Goal: Task Accomplishment & Management: Use online tool/utility

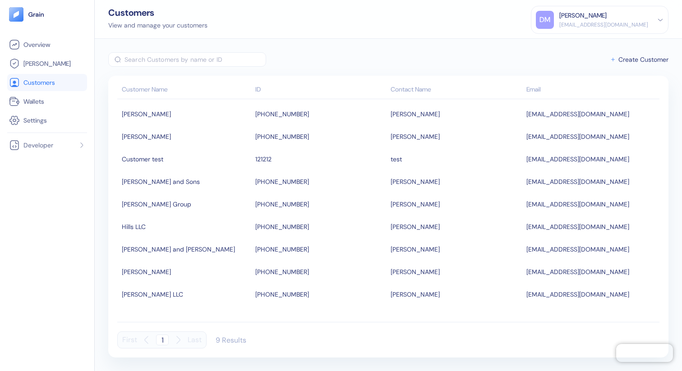
click at [556, 61] on div "​ Create Customer" at bounding box center [388, 59] width 560 height 14
click at [36, 103] on span "Wallets" at bounding box center [33, 101] width 21 height 9
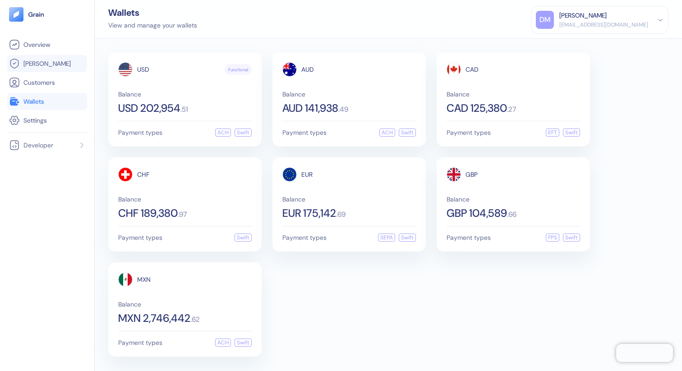
click at [32, 65] on span "[PERSON_NAME]" at bounding box center [46, 63] width 47 height 9
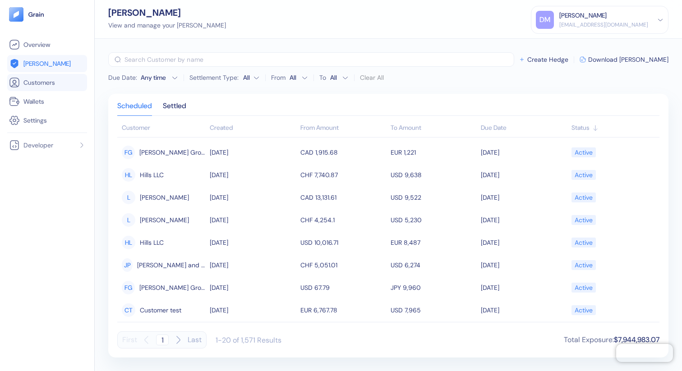
click at [36, 85] on span "Customers" at bounding box center [39, 82] width 32 height 9
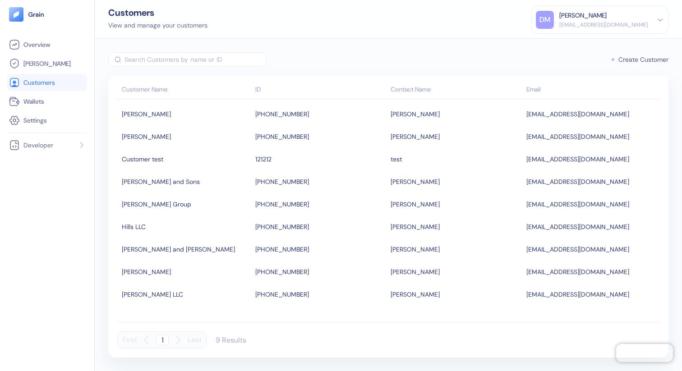
click at [640, 62] on span "Create Customer" at bounding box center [643, 59] width 50 height 6
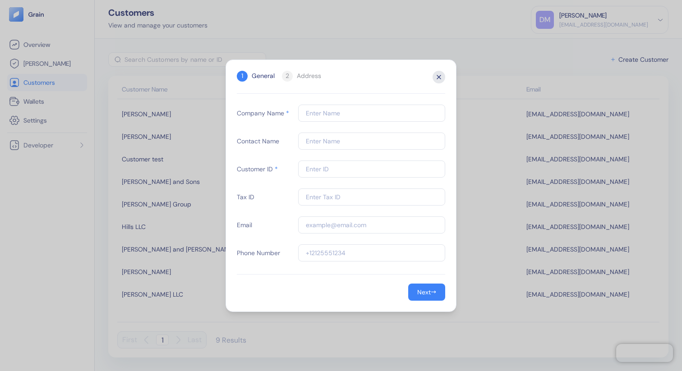
click at [438, 78] on icon "button" at bounding box center [439, 77] width 13 height 13
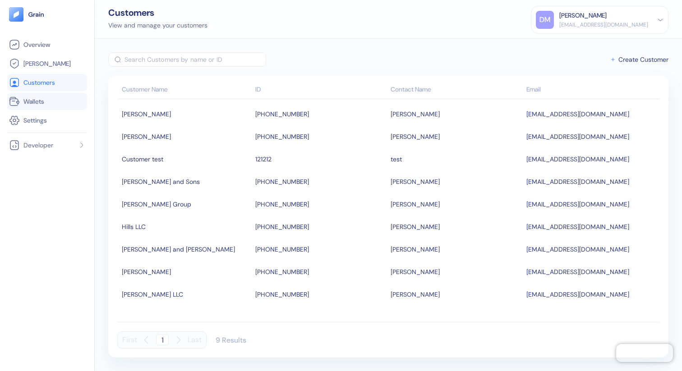
click at [47, 98] on link "Wallets" at bounding box center [47, 101] width 76 height 11
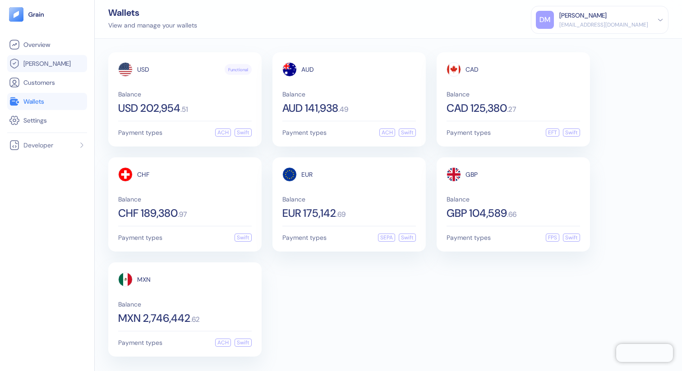
click at [41, 64] on span "[PERSON_NAME]" at bounding box center [46, 63] width 47 height 9
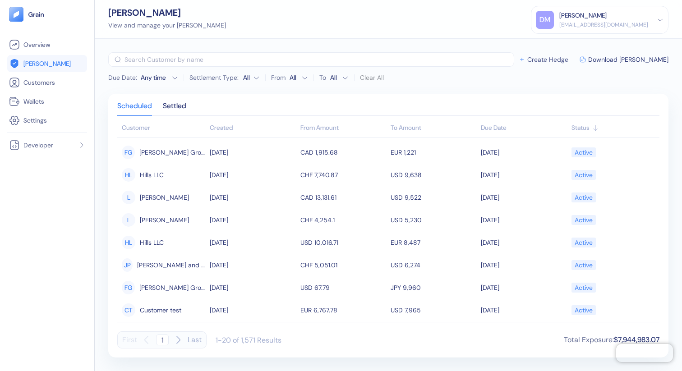
click at [568, 58] on span "Create Hedge" at bounding box center [547, 59] width 41 height 6
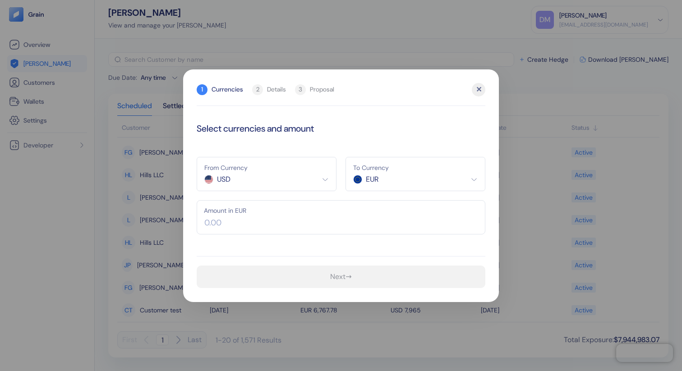
click at [333, 228] on input "text" at bounding box center [341, 217] width 289 height 34
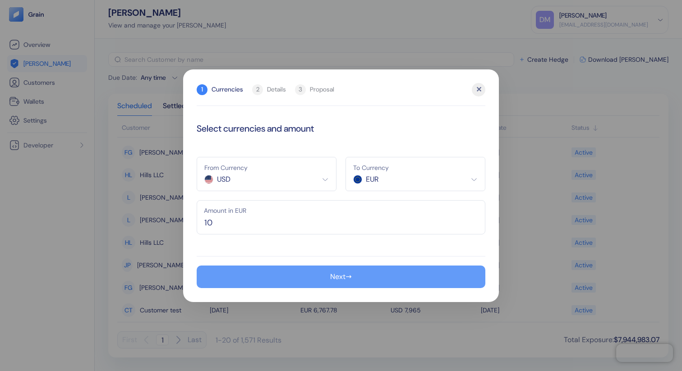
type input "10"
click at [346, 278] on span "→" at bounding box center [349, 277] width 6 height 11
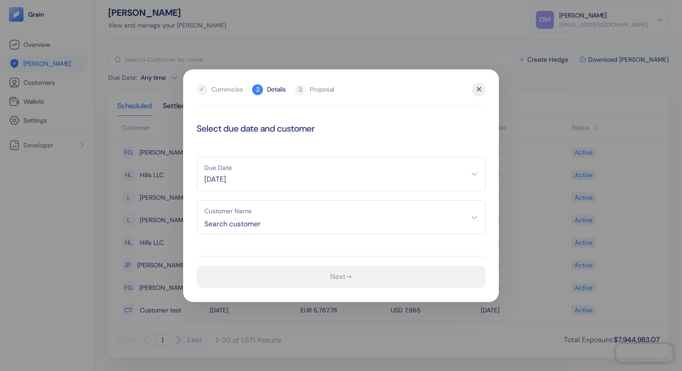
click at [475, 174] on icon "button" at bounding box center [474, 173] width 7 height 7
click at [471, 224] on span "Search customer" at bounding box center [340, 224] width 273 height 11
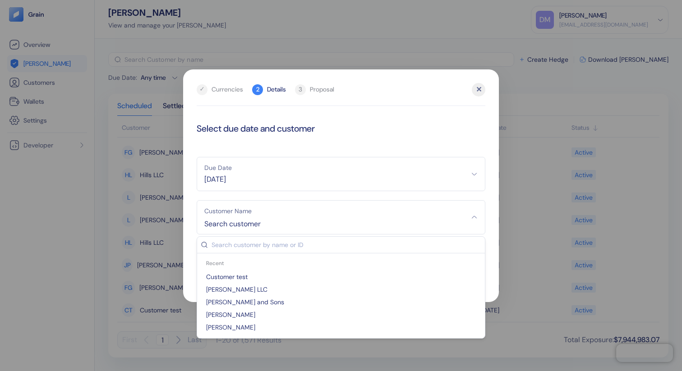
click at [367, 290] on span "[PERSON_NAME] LLC" at bounding box center [341, 289] width 277 height 9
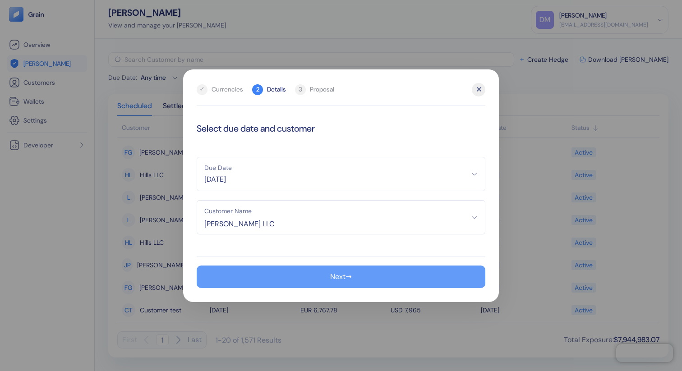
click at [367, 281] on button "Next →" at bounding box center [341, 277] width 289 height 23
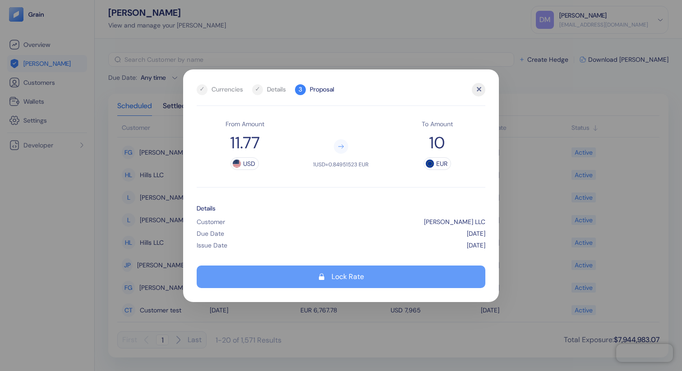
click at [341, 278] on div "Lock Rate" at bounding box center [348, 276] width 32 height 7
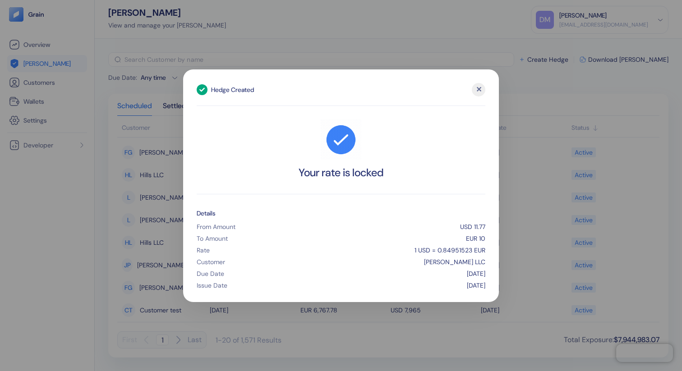
click at [482, 88] on div "✕" at bounding box center [479, 90] width 14 height 14
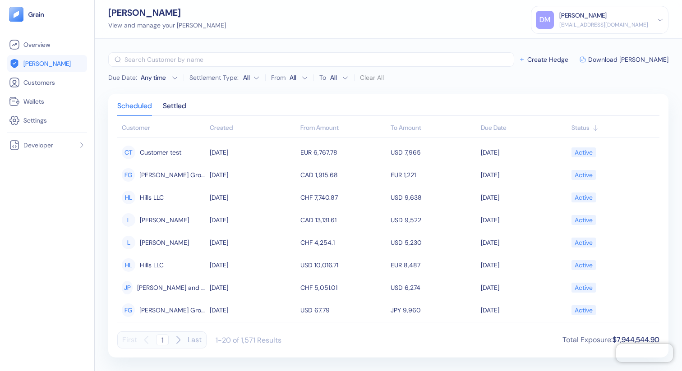
click at [568, 60] on span "Create Hedge" at bounding box center [547, 59] width 41 height 6
